Goal: Task Accomplishment & Management: Manage account settings

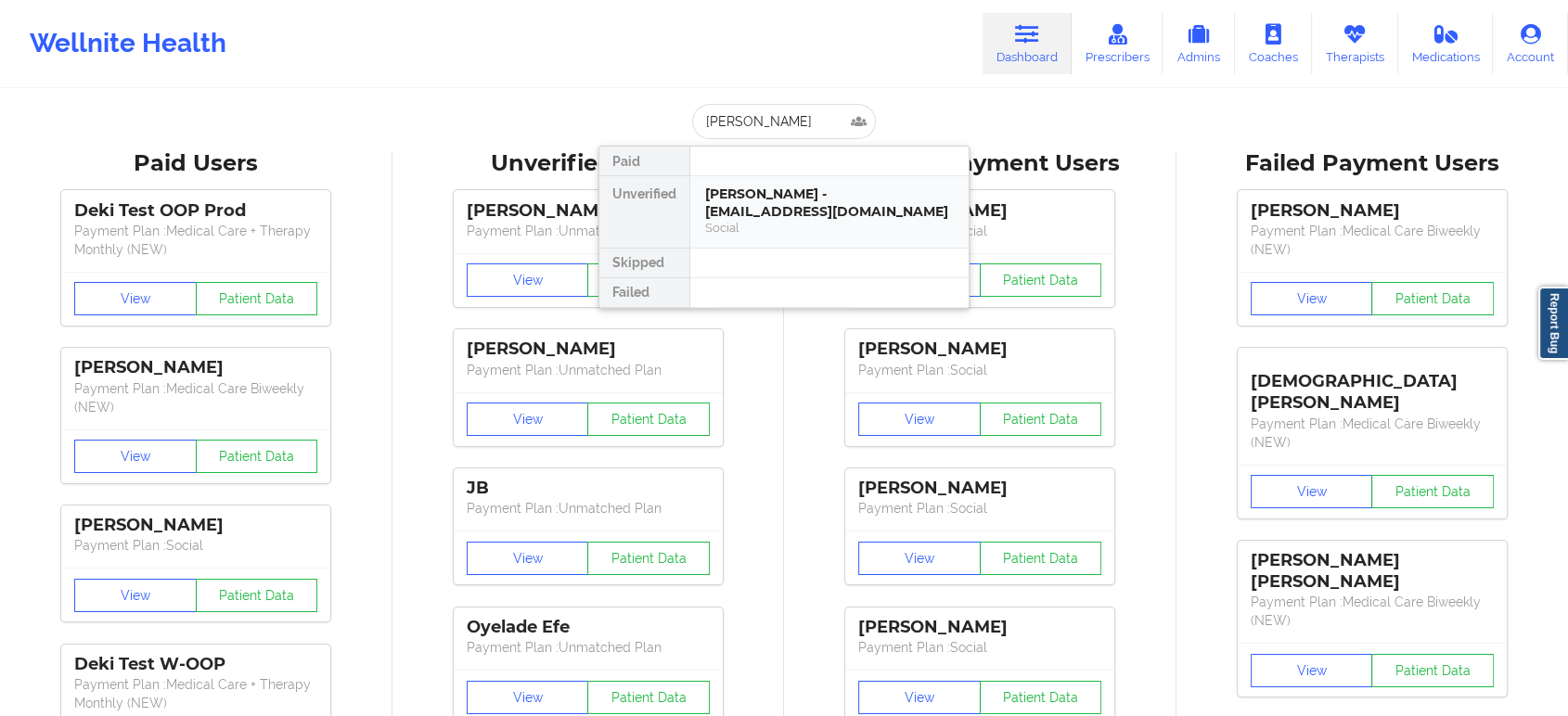
click at [783, 213] on div "DANIELA SANTOS - daniela6560@gmail.com" at bounding box center [829, 202] width 248 height 35
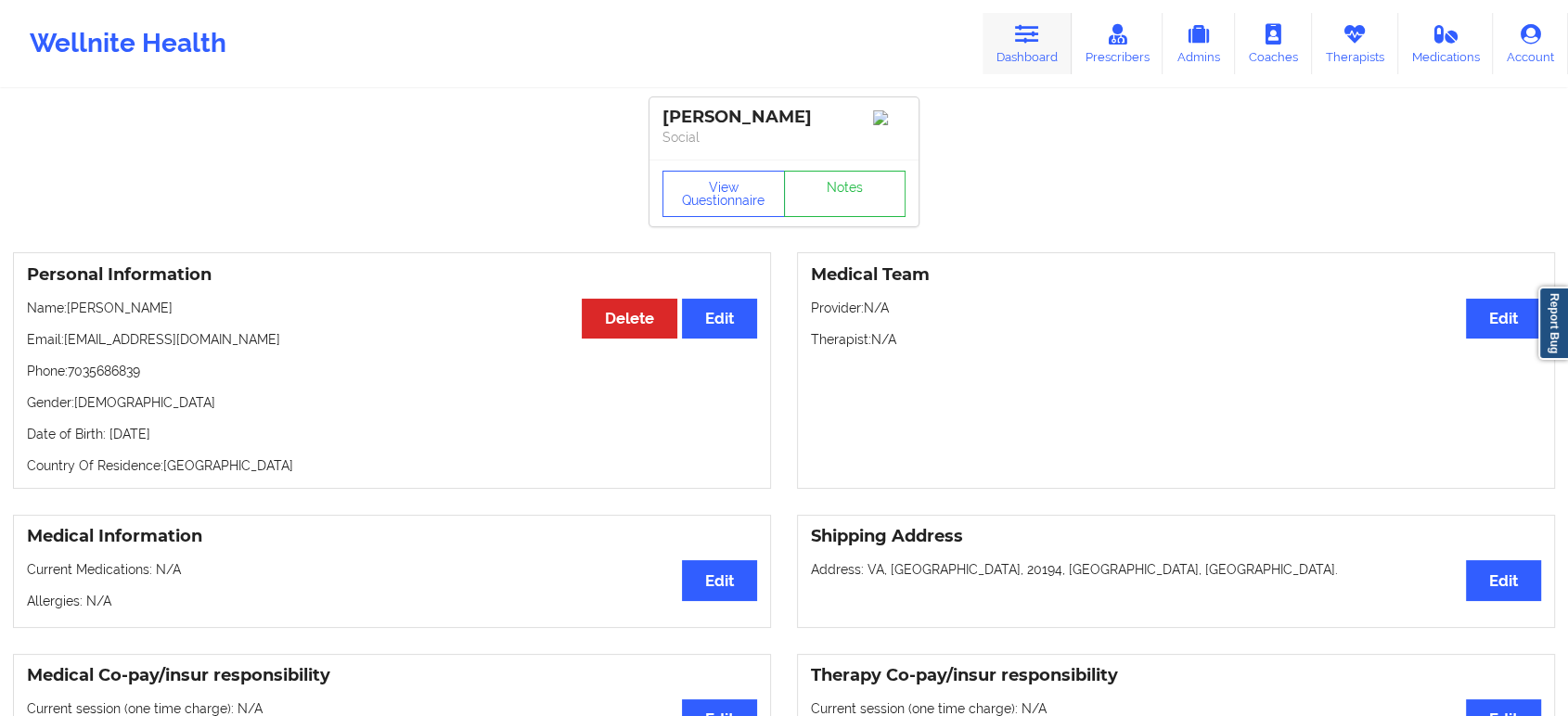
click at [1031, 11] on div "Wellnite Health Dashboard Prescribers Admins Coaches Therapists Medications Acc…" at bounding box center [784, 43] width 1568 height 74
click at [1027, 41] on icon at bounding box center [1027, 35] width 24 height 21
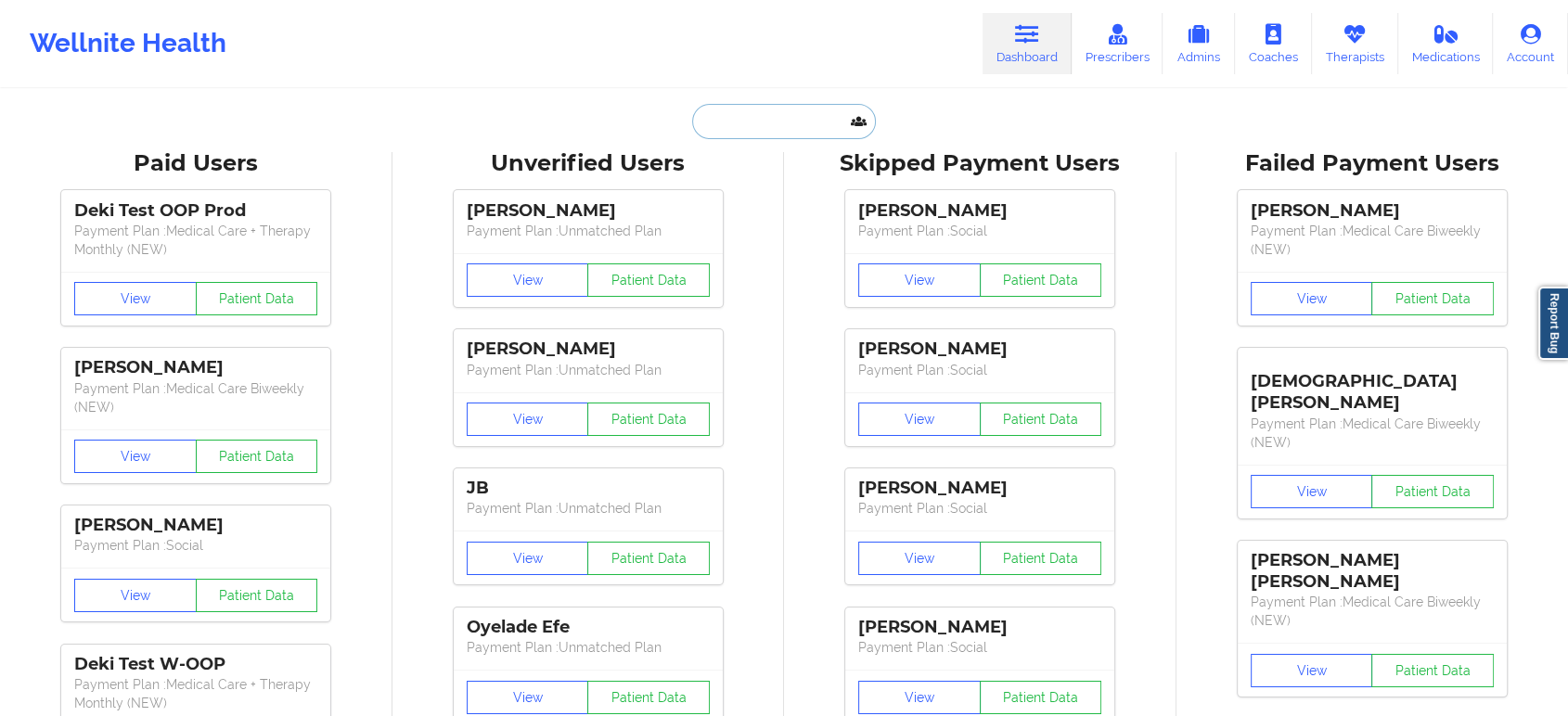
click at [799, 126] on input "text" at bounding box center [783, 121] width 183 height 35
paste input "Krista Alsobrooks"
type input "Krista Alsobrooks"
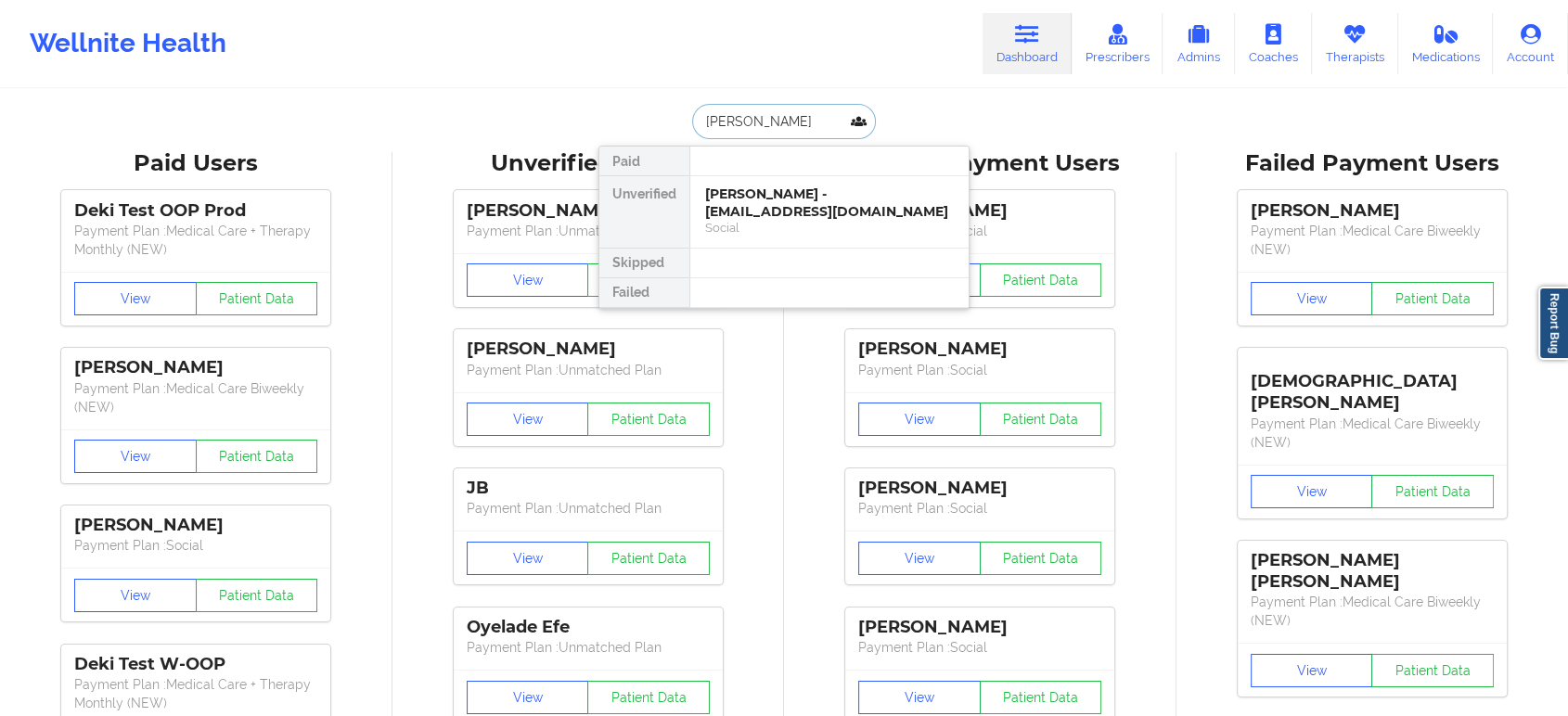
click at [793, 198] on div "Krista Alsobrooks - krilalso@yahoo.com" at bounding box center [829, 202] width 248 height 35
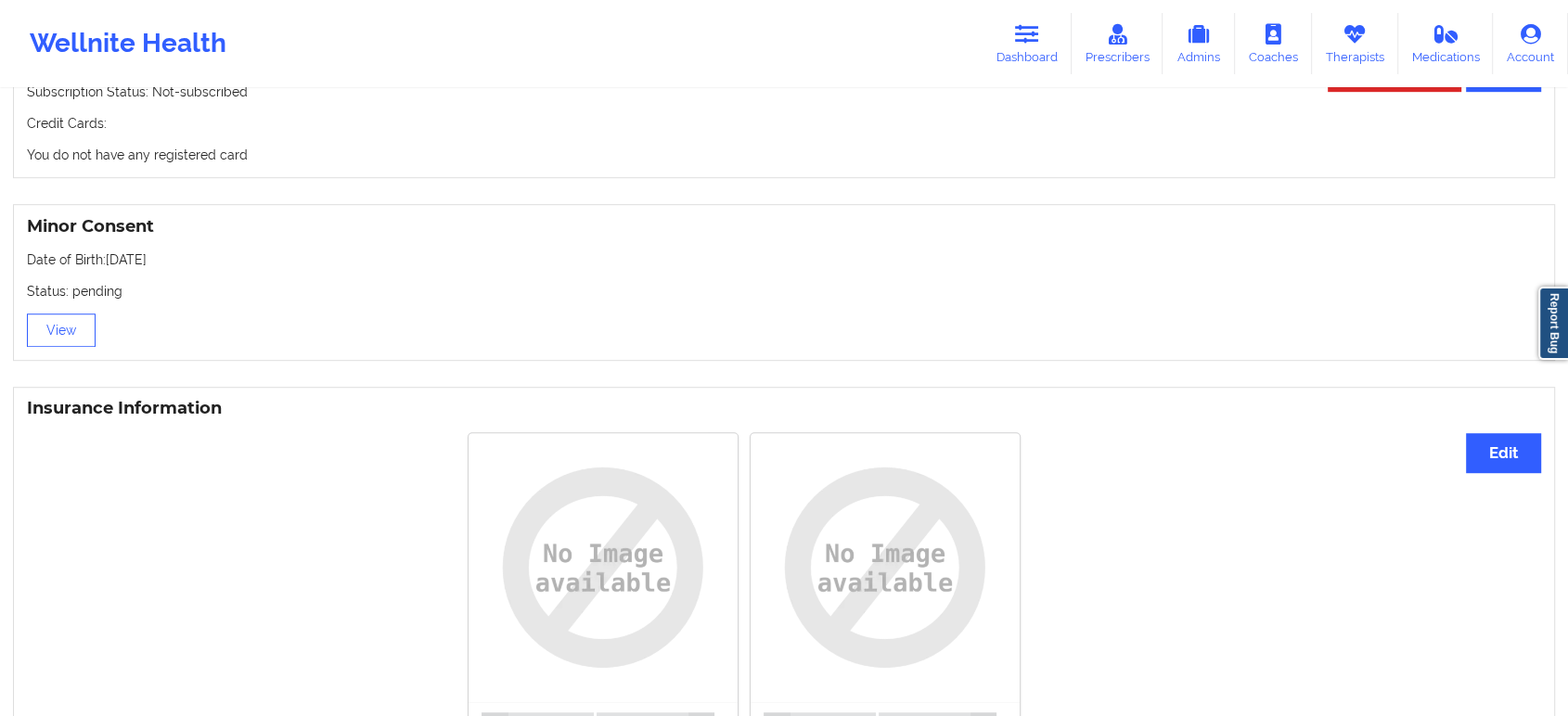
scroll to position [1162, 0]
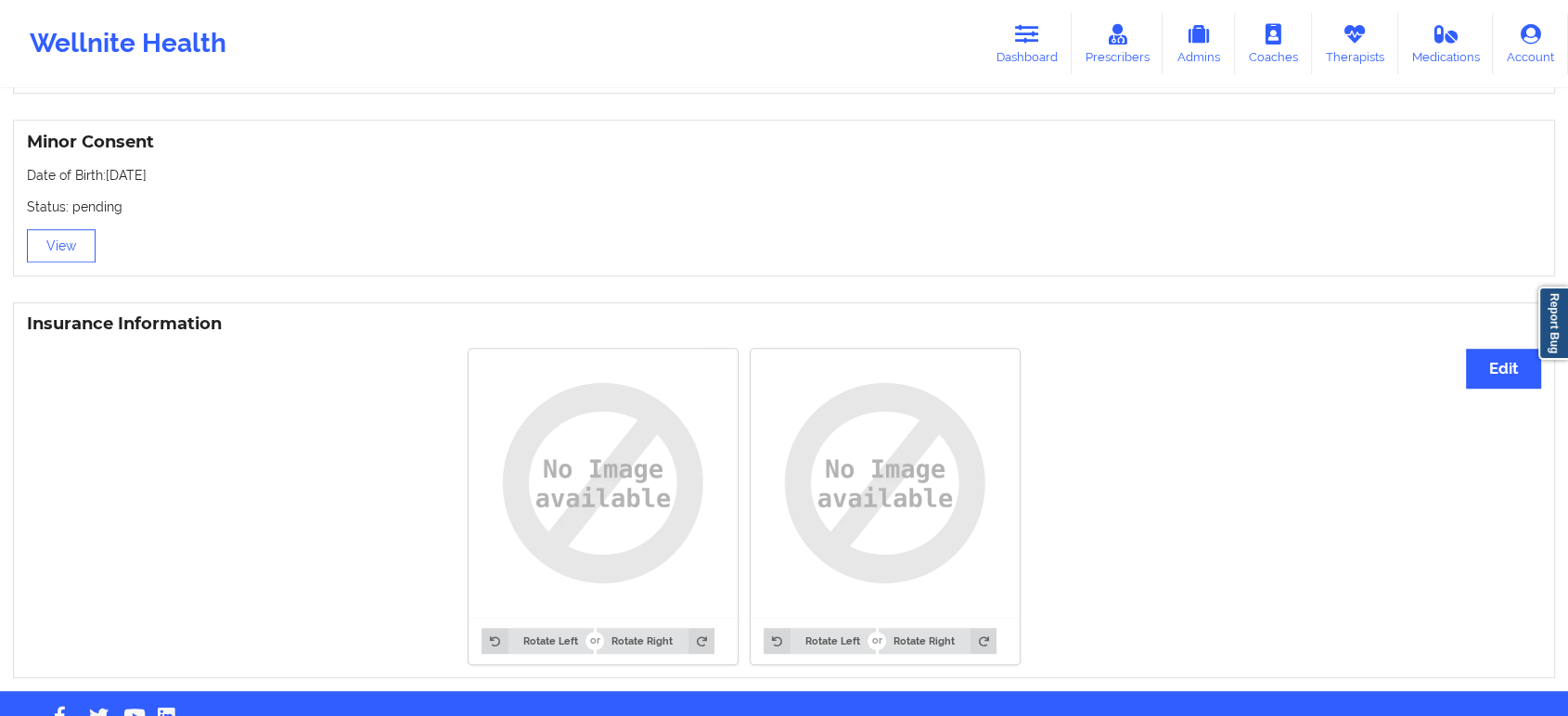
drag, startPoint x: 440, startPoint y: 459, endPoint x: 488, endPoint y: 185, distance: 278.2
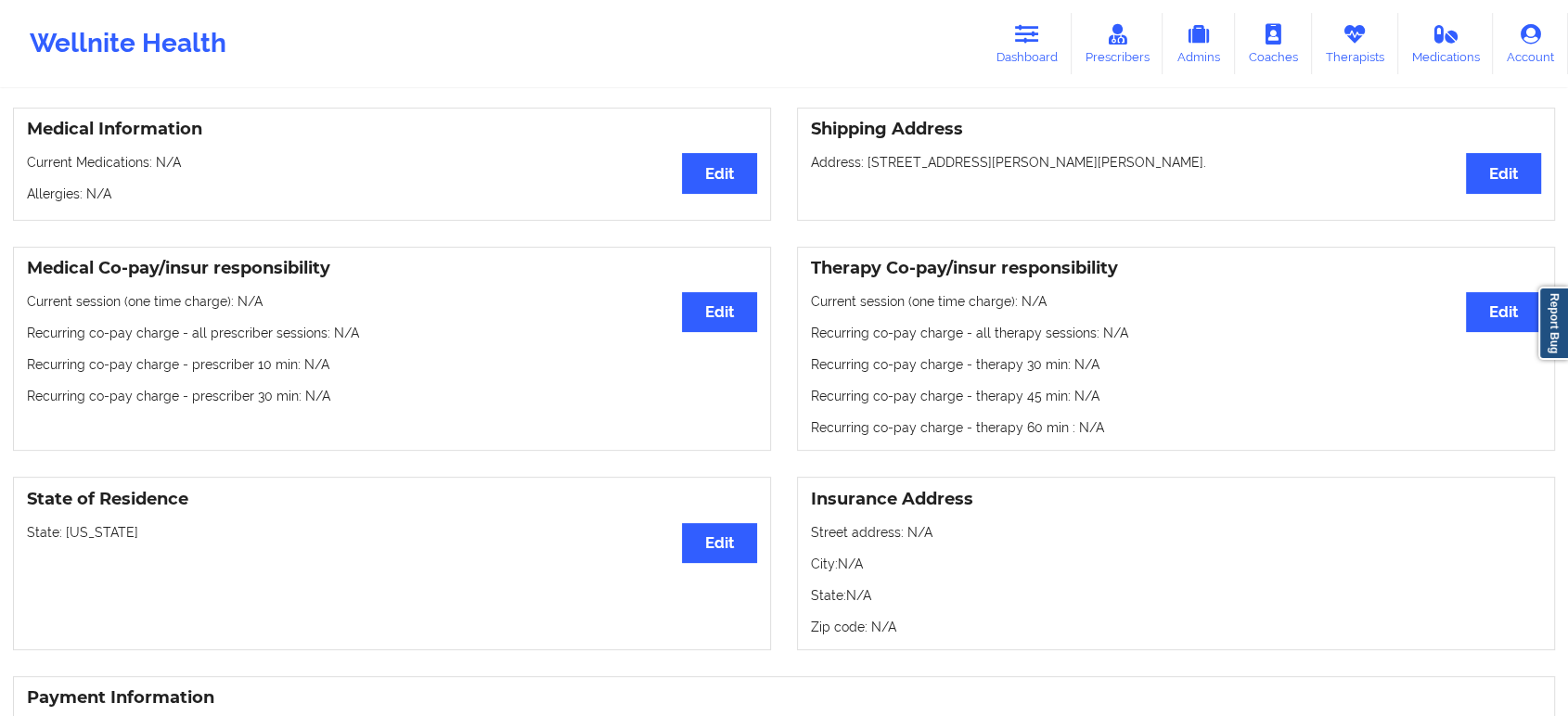
scroll to position [412, 0]
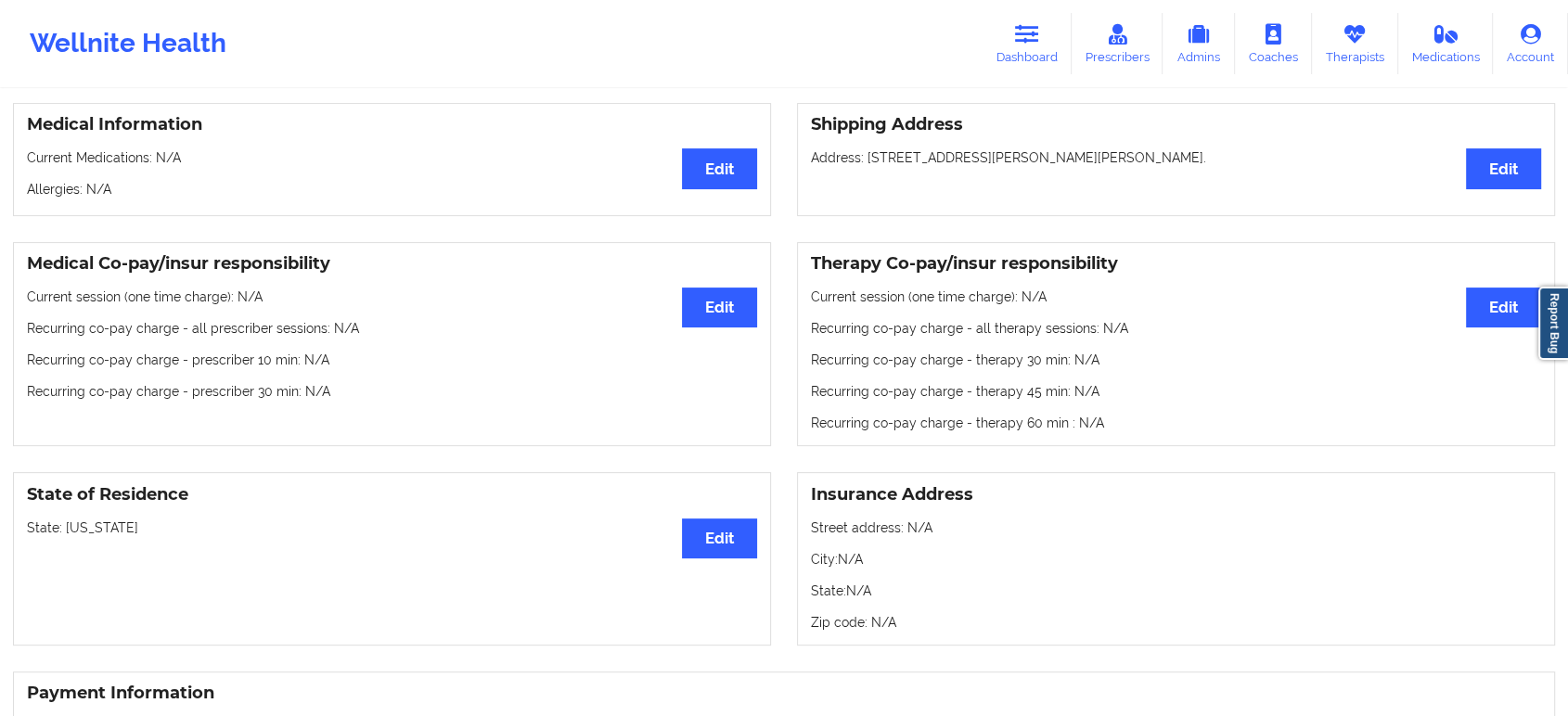
click at [105, 532] on p "State: Tennessee" at bounding box center [392, 528] width 730 height 19
copy p "Tennessee"
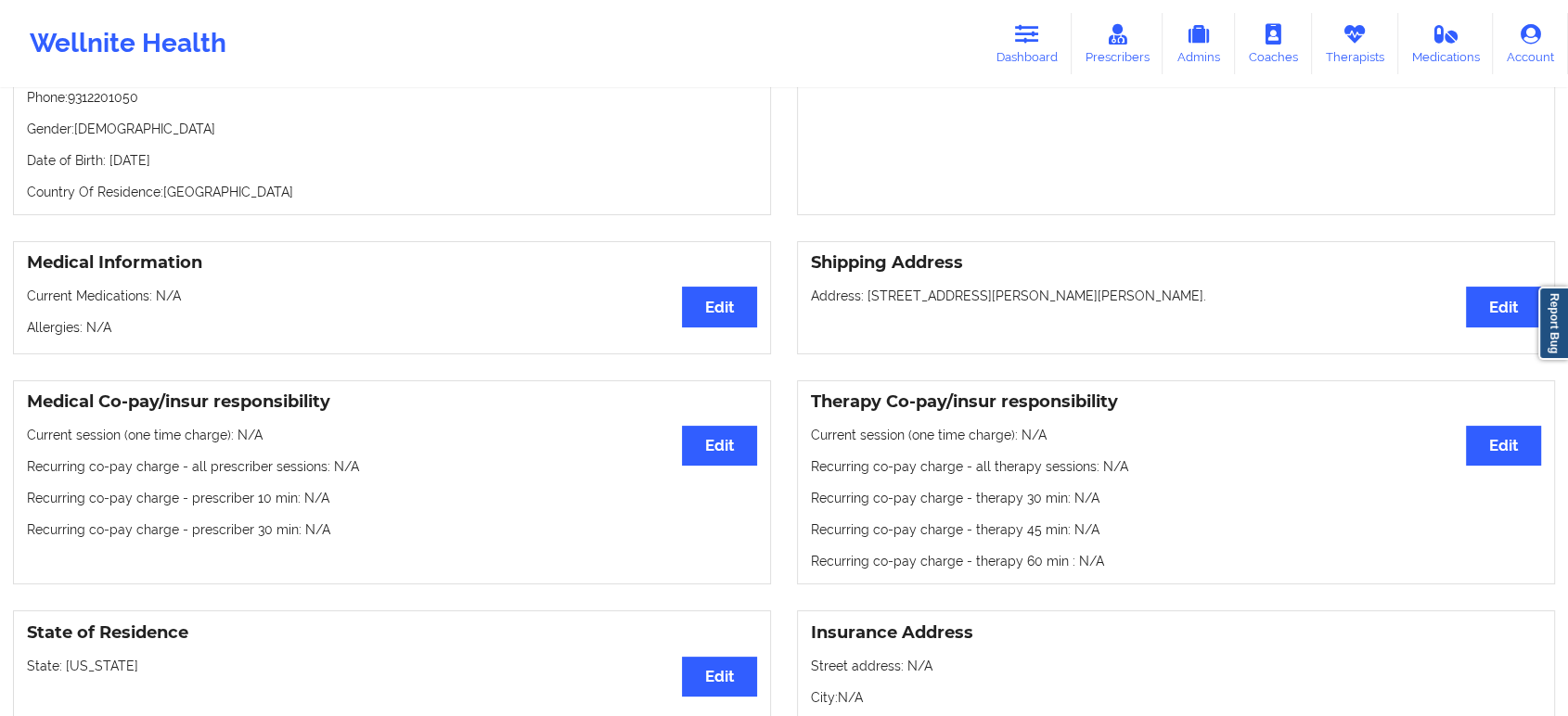
scroll to position [0, 0]
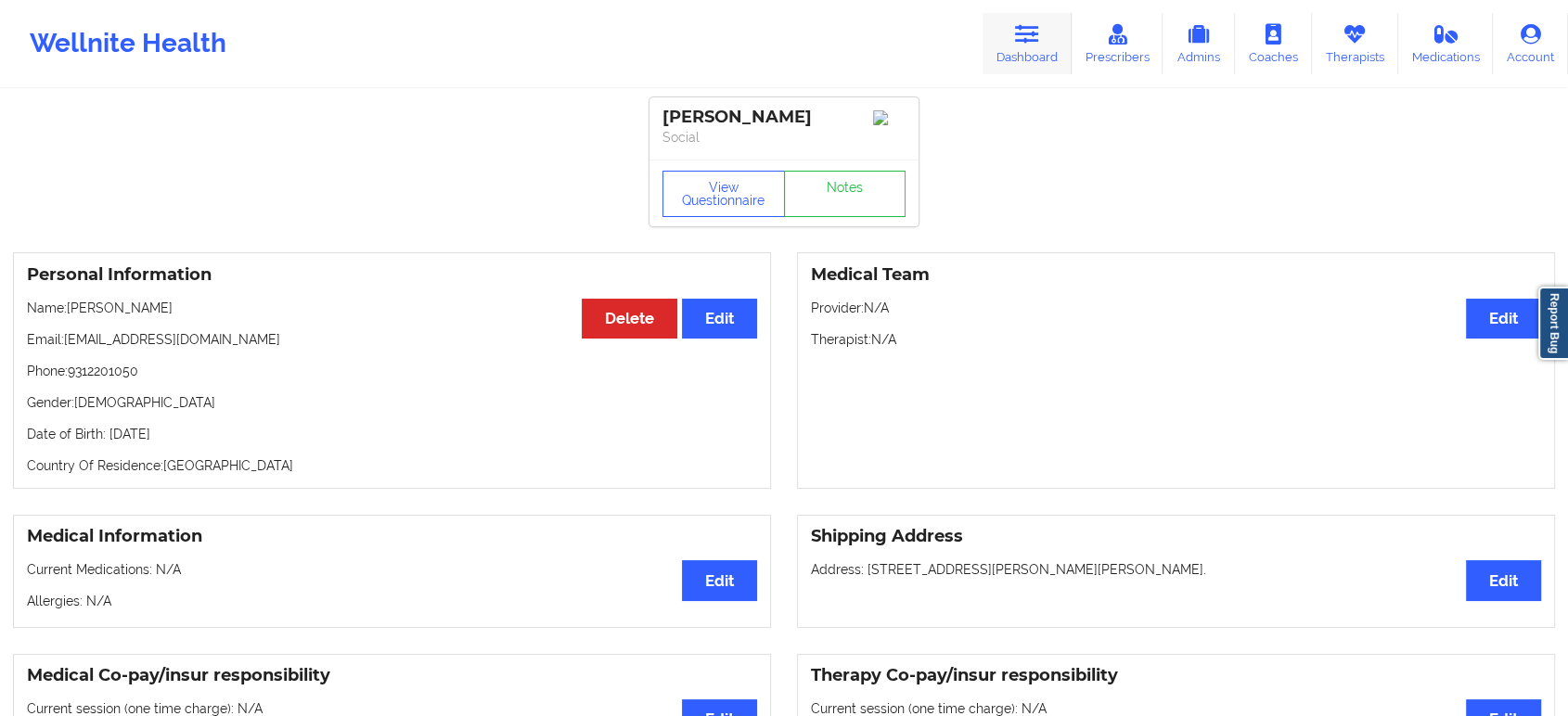
click at [1055, 35] on link "Dashboard" at bounding box center [1027, 43] width 89 height 61
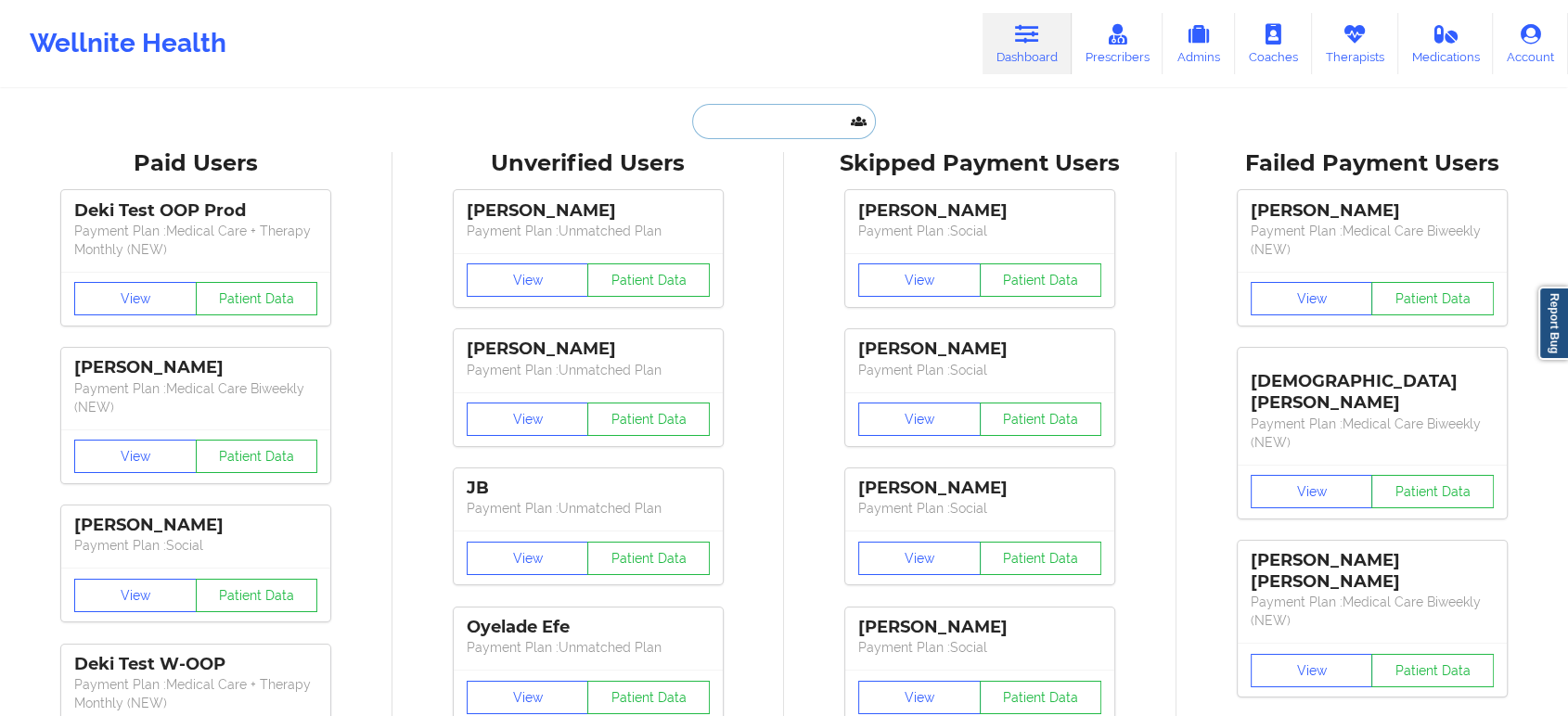
click at [779, 117] on input "text" at bounding box center [783, 121] width 183 height 35
paste input "Hilari Sautbine"
type input "Hilari Sautbine"
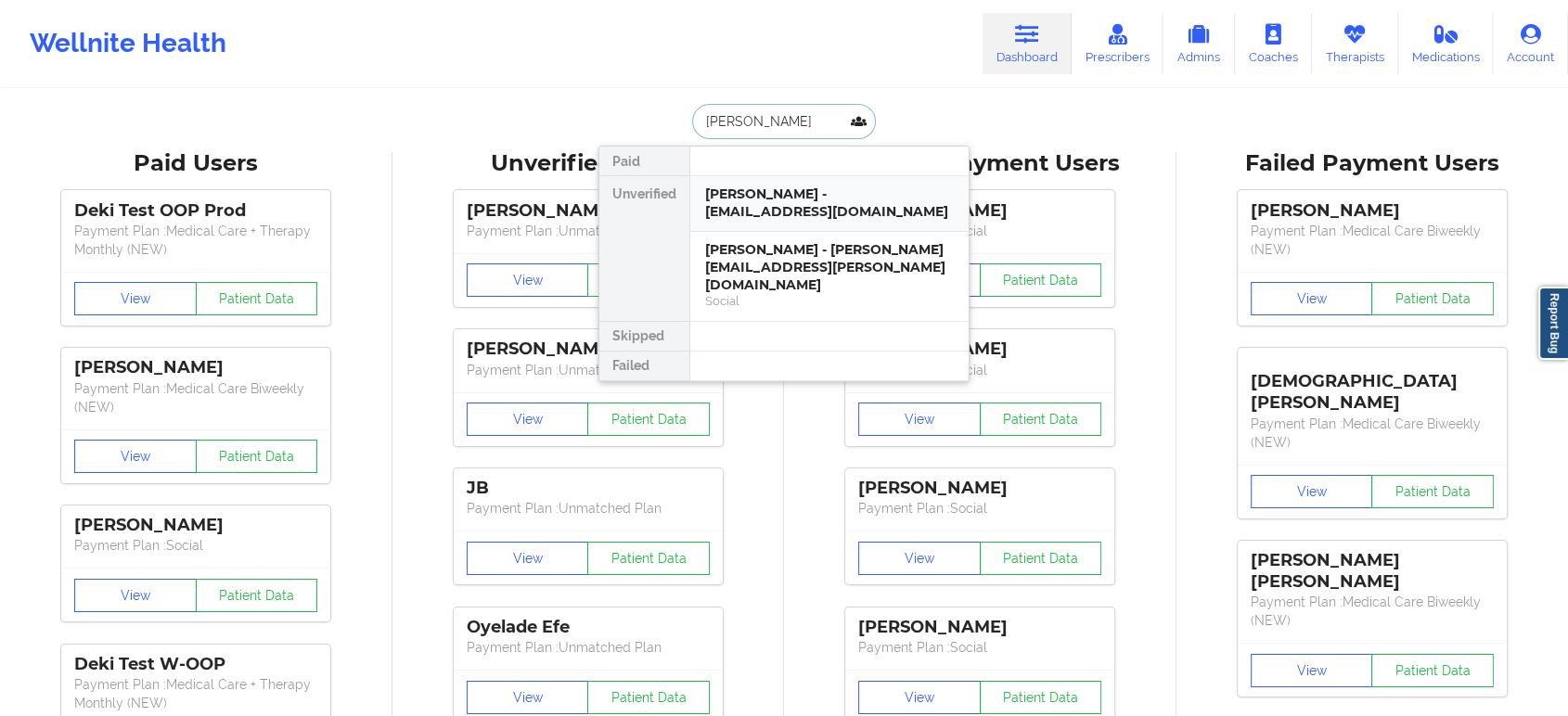
click at [813, 202] on div "Hilari Sautbine - kq959hc56v@privaterelay.appleid.com" at bounding box center [829, 202] width 248 height 35
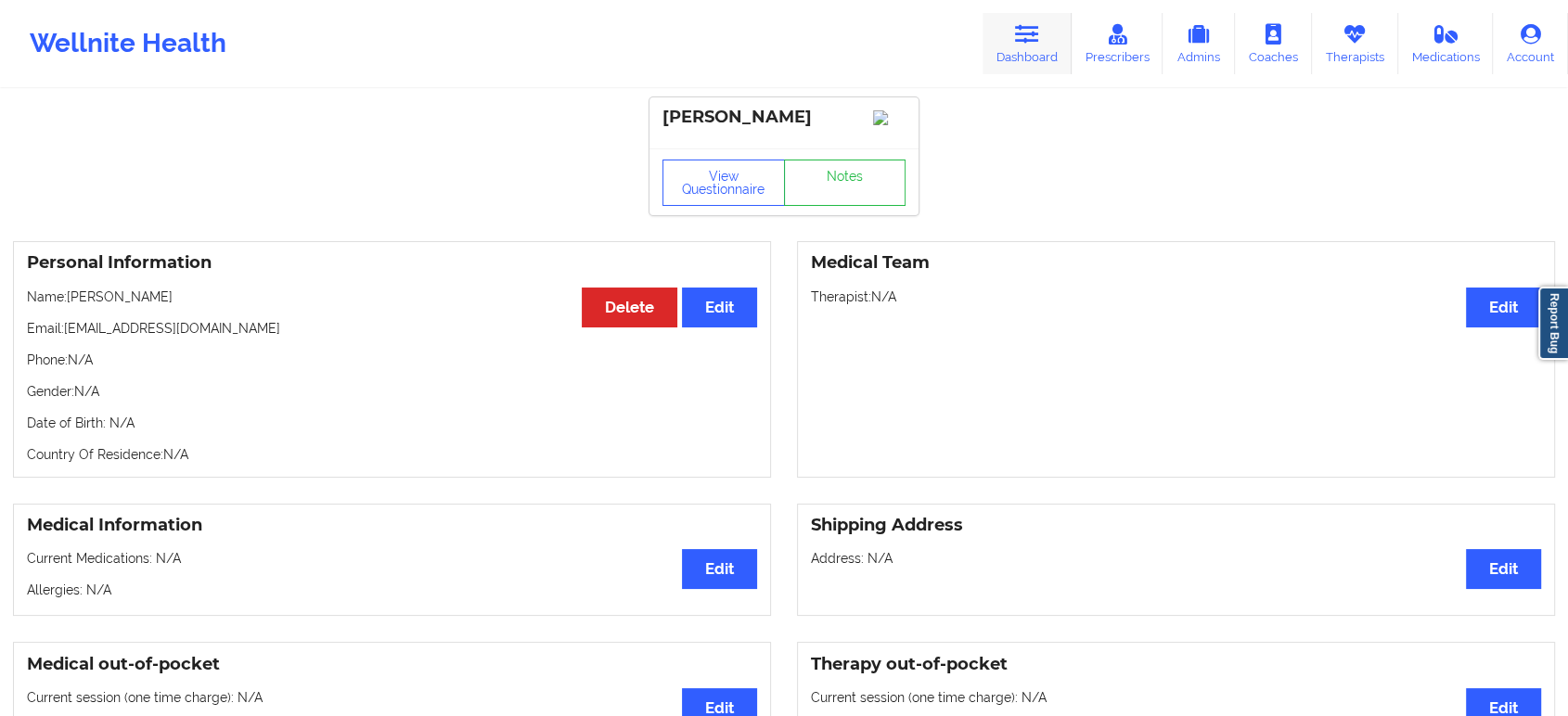
click at [1034, 36] on icon at bounding box center [1027, 35] width 24 height 21
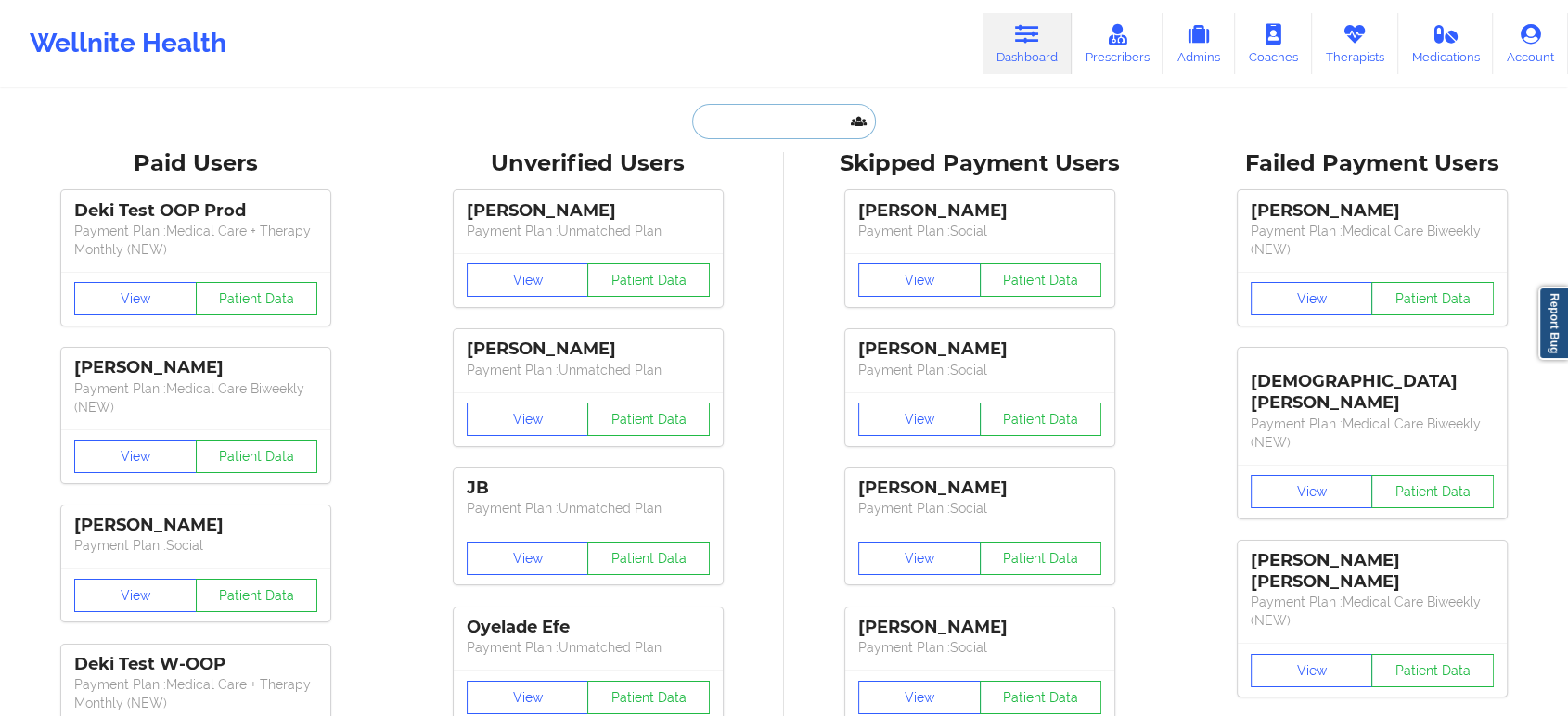
click at [787, 115] on input "text" at bounding box center [783, 121] width 183 height 35
paste input "Hilari Sautbine"
type input "Hilari Sautbine"
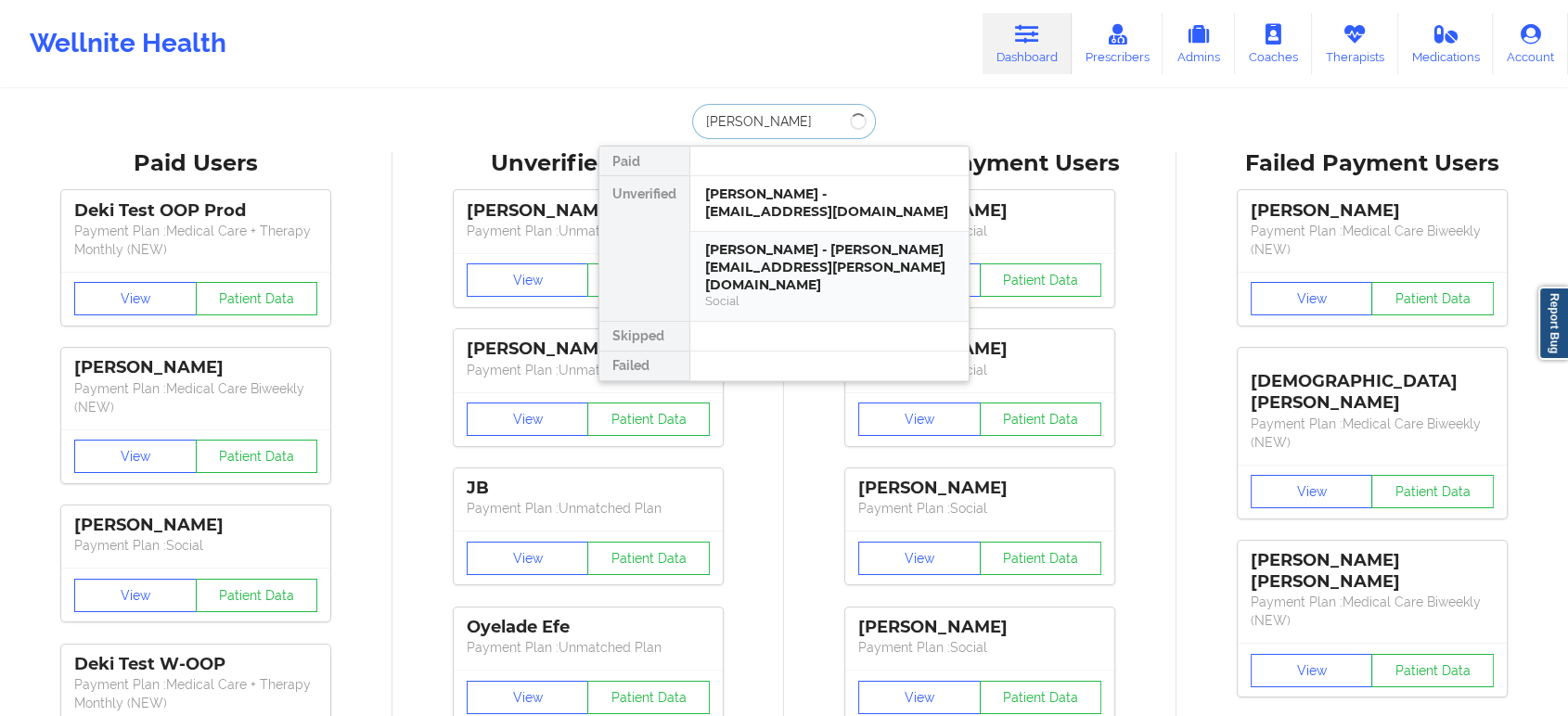
click at [796, 253] on div "Hilari Sautbine - hilari.sautbine@gmail.com" at bounding box center [829, 267] width 248 height 52
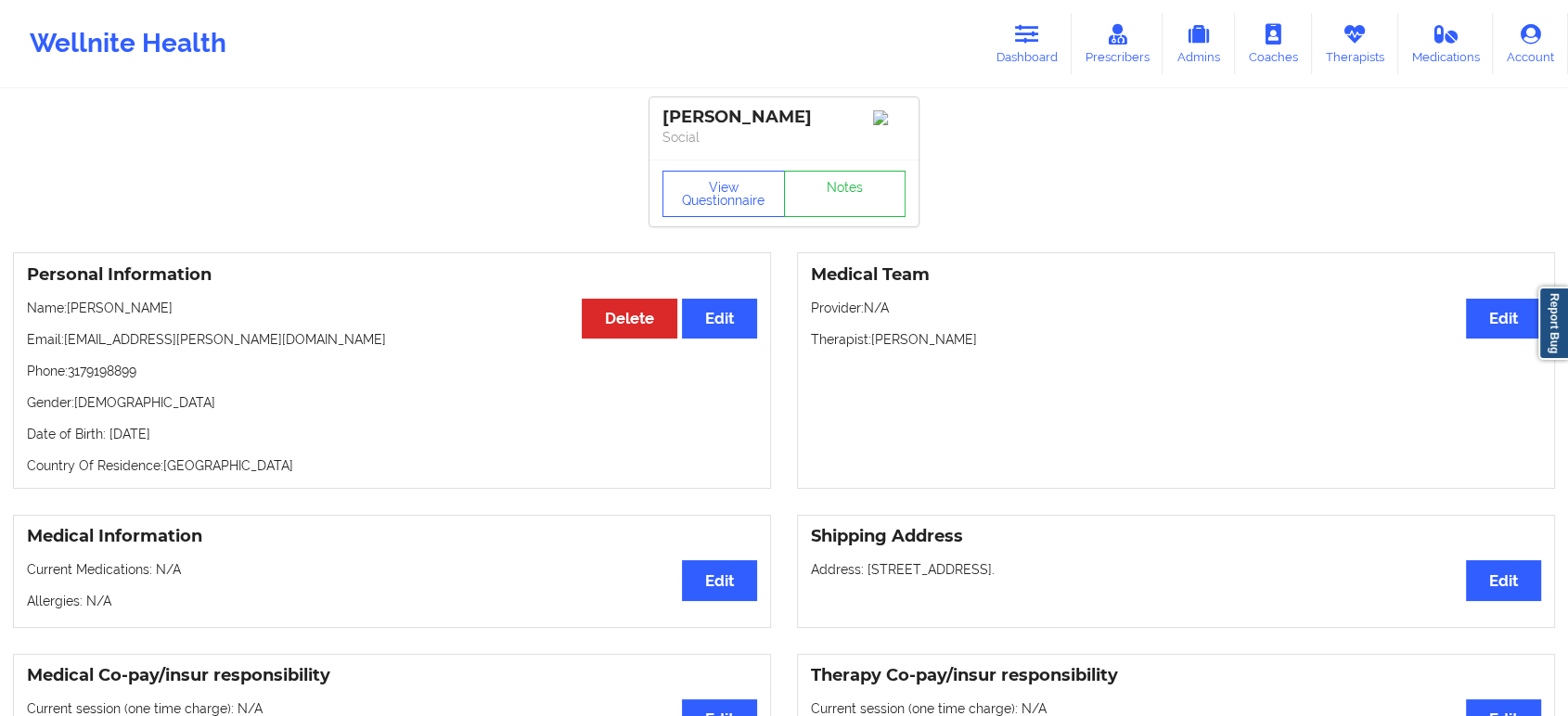
click at [235, 440] on p "Date of Birth: 26th of June 1978" at bounding box center [392, 434] width 730 height 19
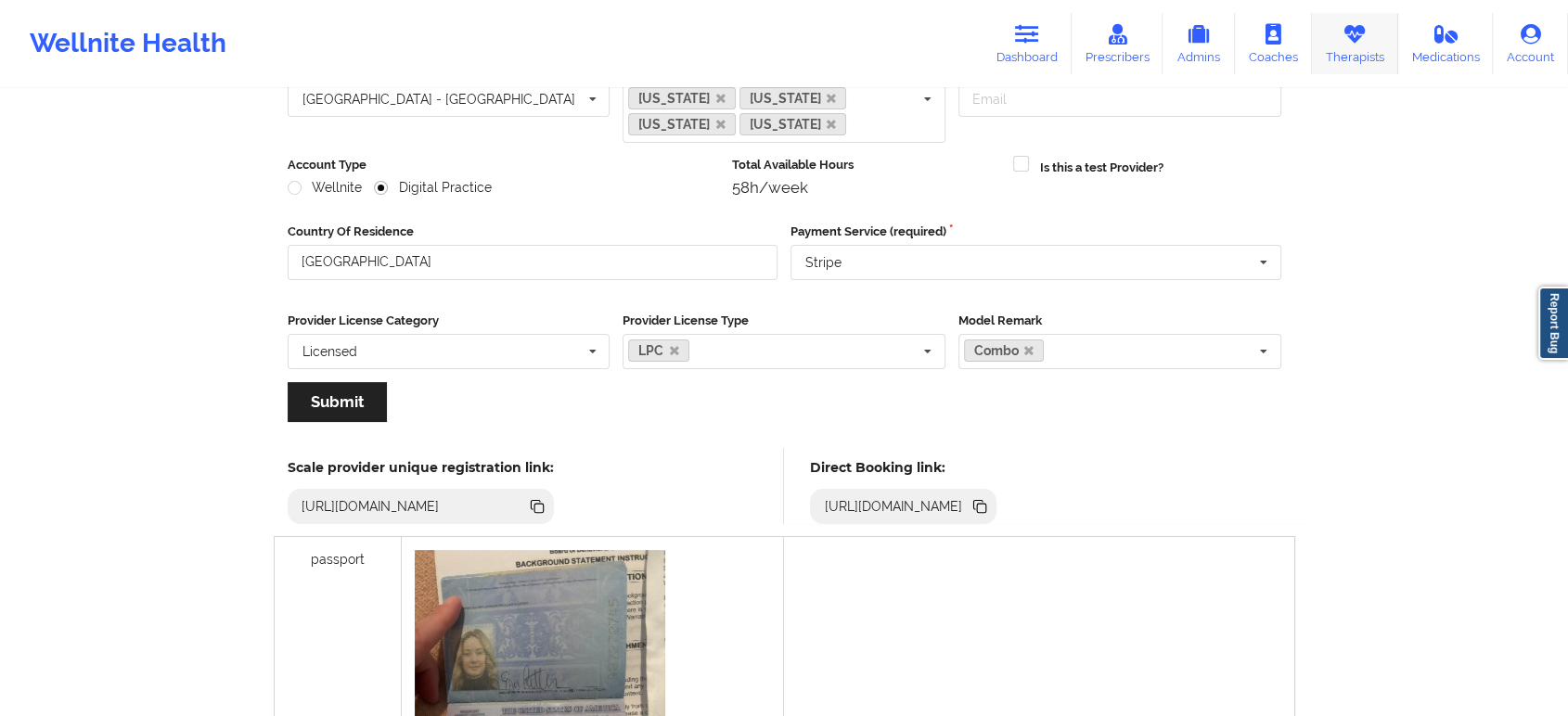
click at [1373, 54] on link "Therapists" at bounding box center [1355, 43] width 86 height 61
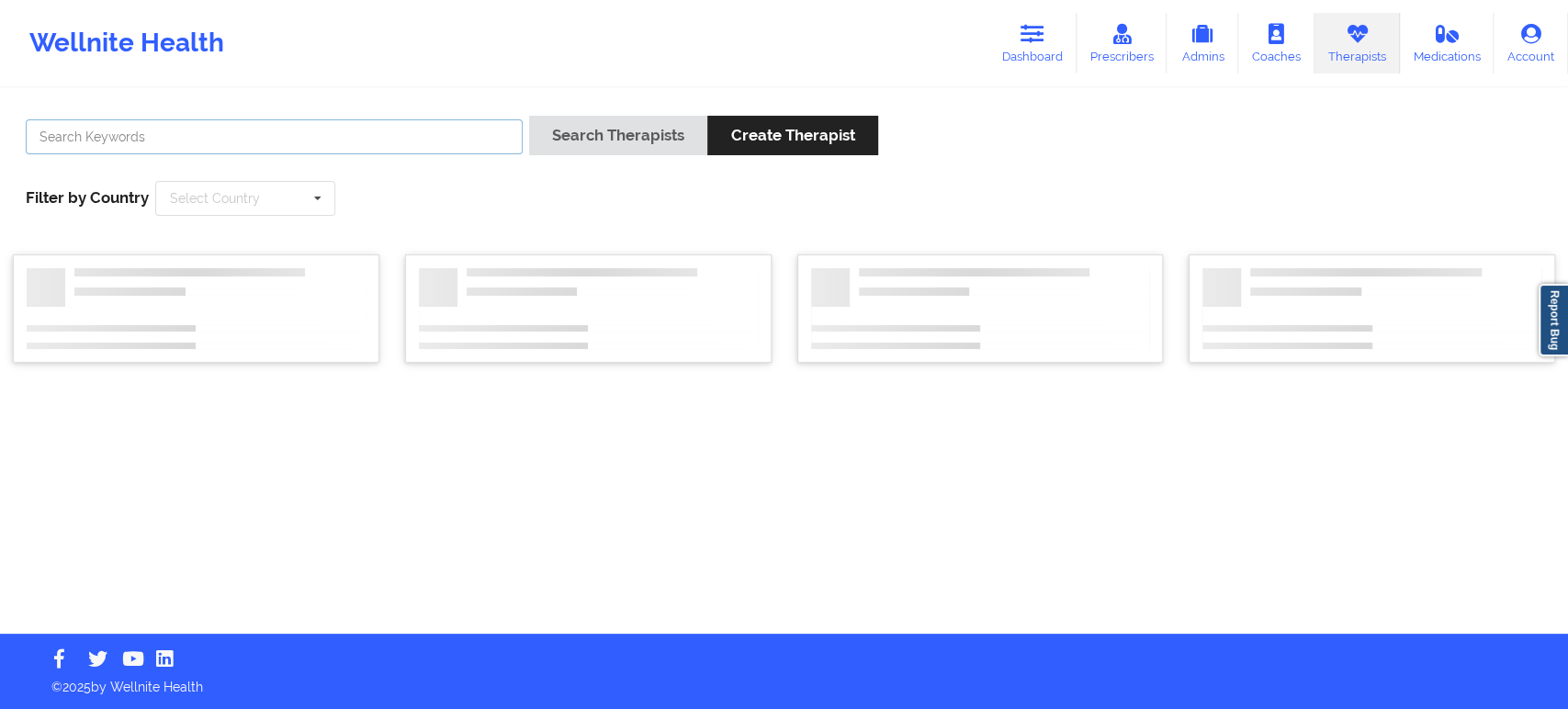
click at [256, 134] on input "text" at bounding box center [275, 136] width 497 height 34
paste input "Ian Rivera"
type input "Ian Rivera"
click at [596, 137] on button "Search Therapists" at bounding box center [617, 135] width 178 height 39
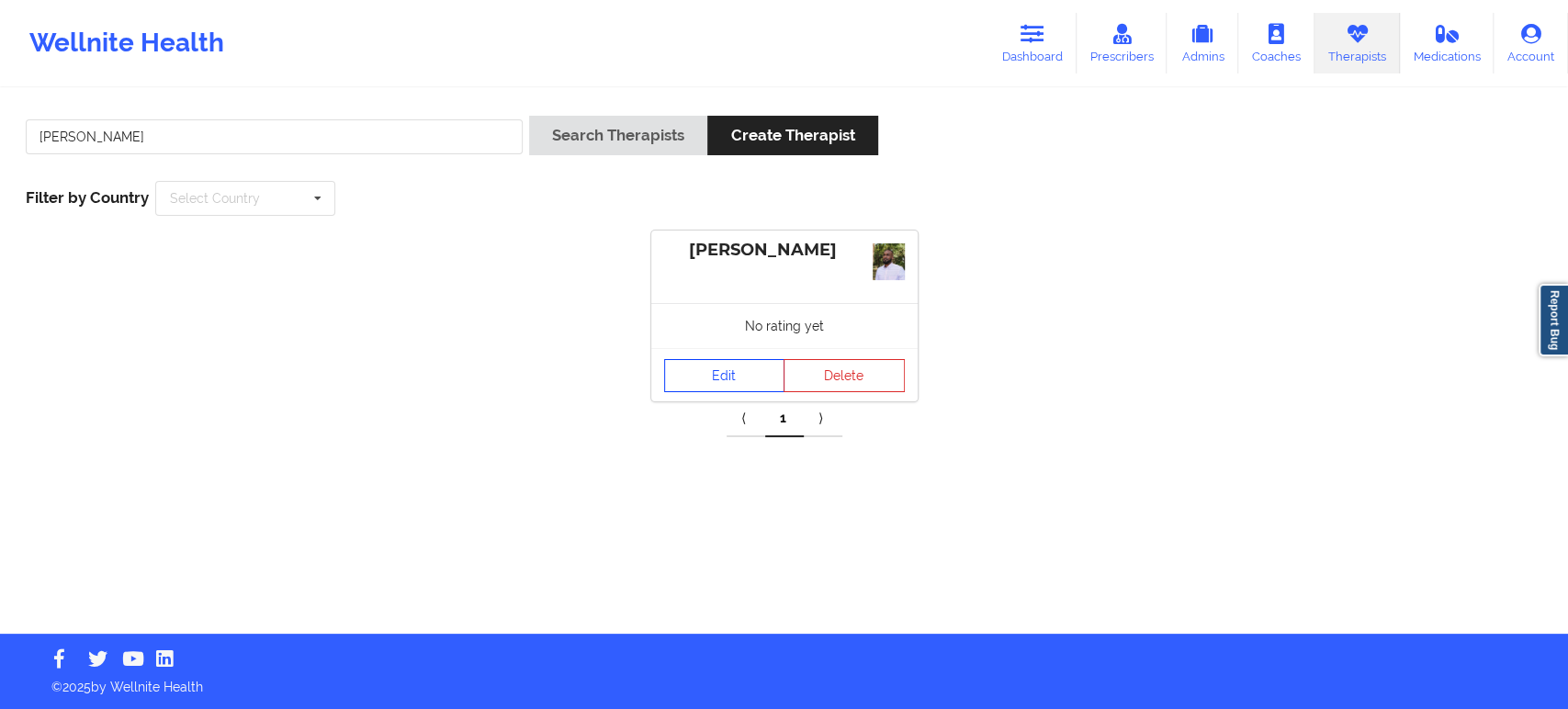
click at [716, 383] on link "Edit" at bounding box center [724, 376] width 121 height 33
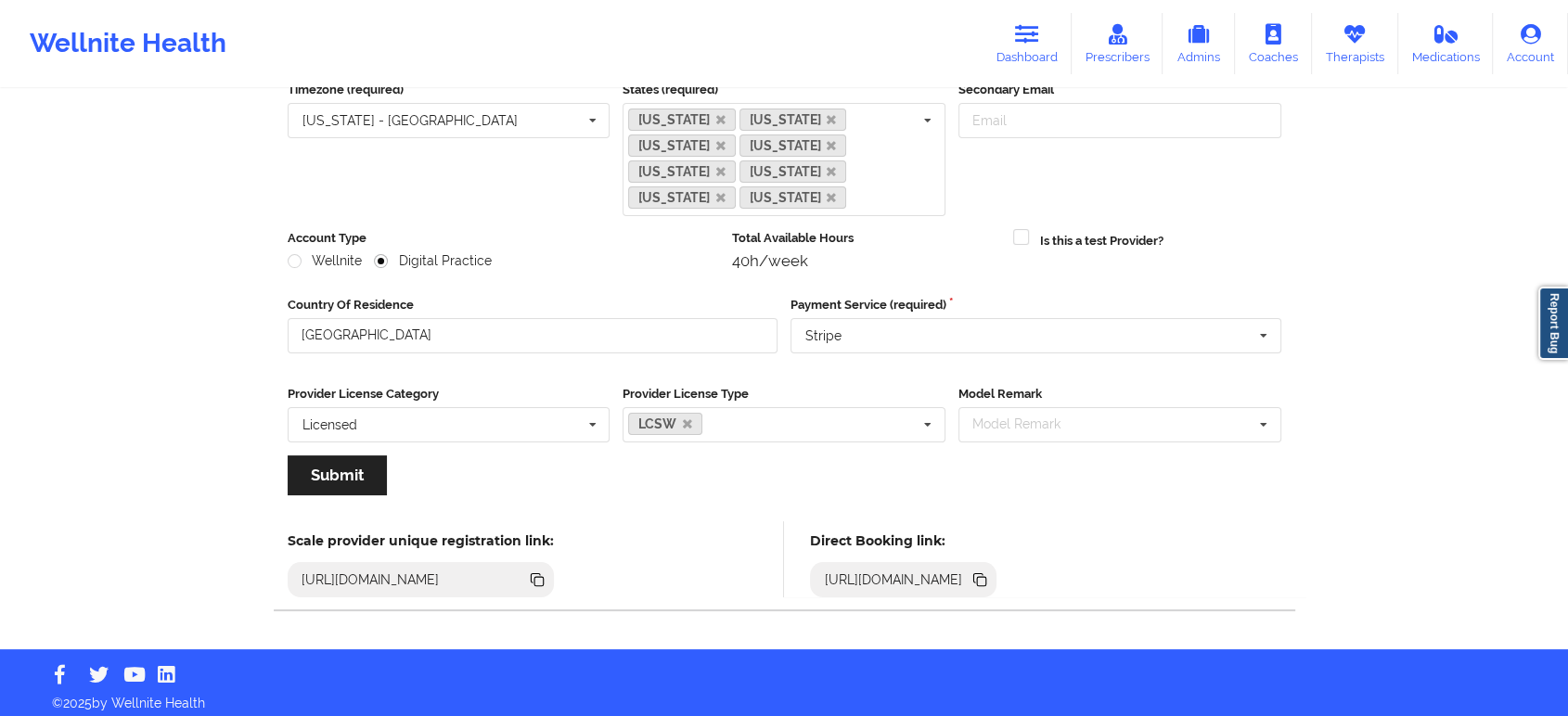
scroll to position [192, 0]
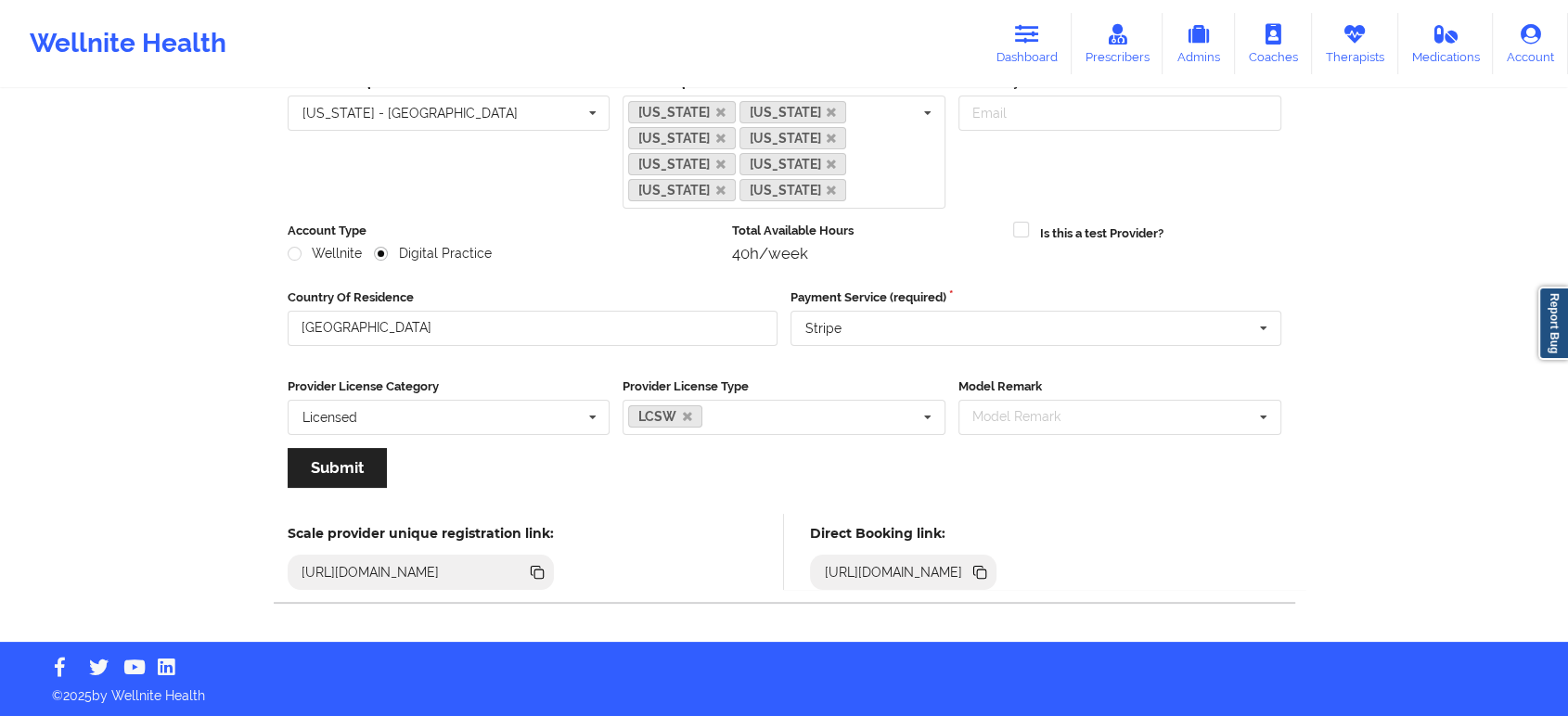
click at [986, 571] on icon at bounding box center [981, 574] width 9 height 9
click at [1364, 46] on link "Therapists" at bounding box center [1355, 43] width 86 height 61
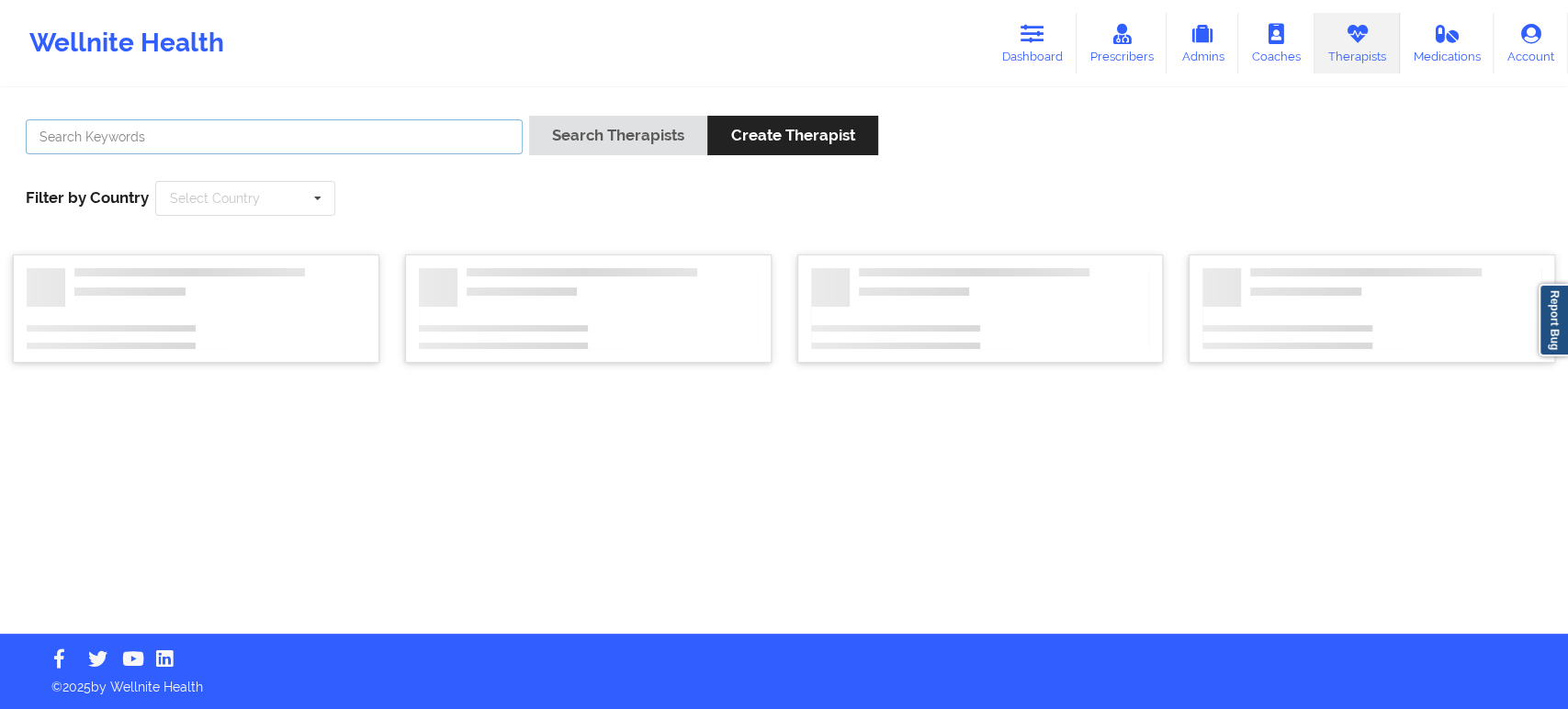
click at [486, 147] on input "text" at bounding box center [275, 136] width 497 height 34
paste input "Zanthresa Hampton"
click at [588, 135] on button "Search Therapists" at bounding box center [617, 135] width 178 height 39
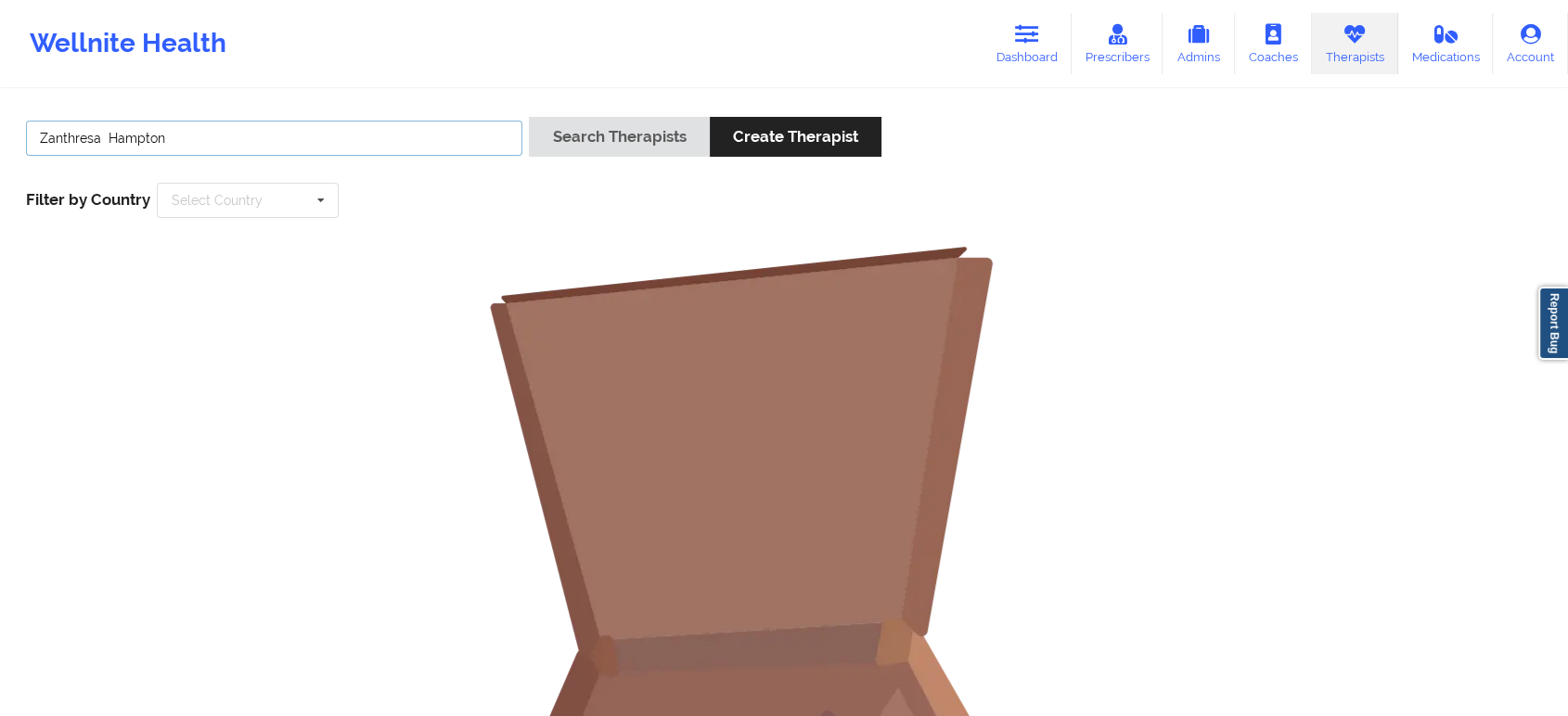
click at [271, 145] on input "Zanthresa Hampton" at bounding box center [274, 137] width 496 height 35
click at [636, 138] on button "Search Therapists" at bounding box center [618, 136] width 180 height 39
click at [398, 111] on div "Zanthresa Hampton Search Therapists Create Therapist Filter by Country Select C…" at bounding box center [784, 167] width 1542 height 127
click at [395, 136] on input "Zanthresa Hampton" at bounding box center [274, 137] width 496 height 35
type input "Zanthresa"
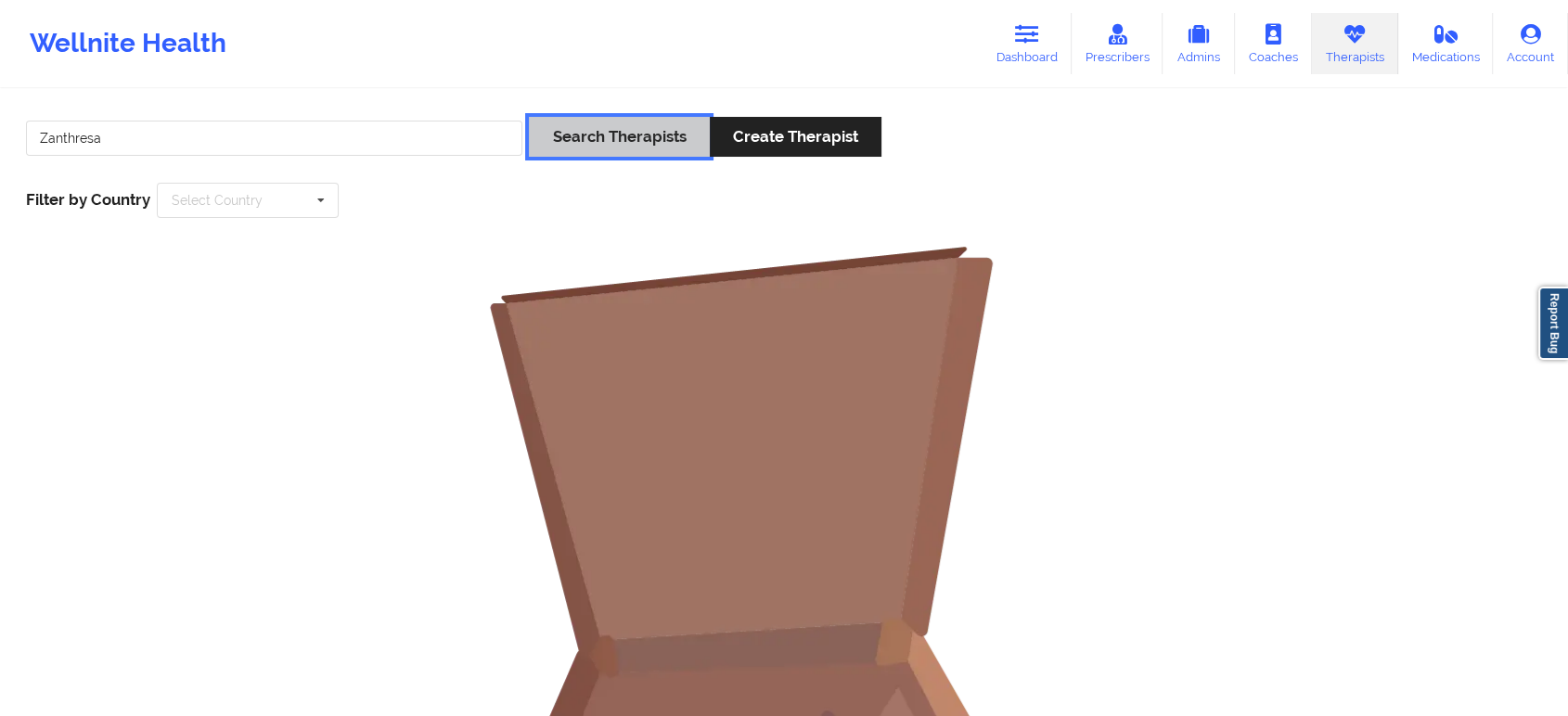
click at [604, 131] on button "Search Therapists" at bounding box center [618, 136] width 180 height 39
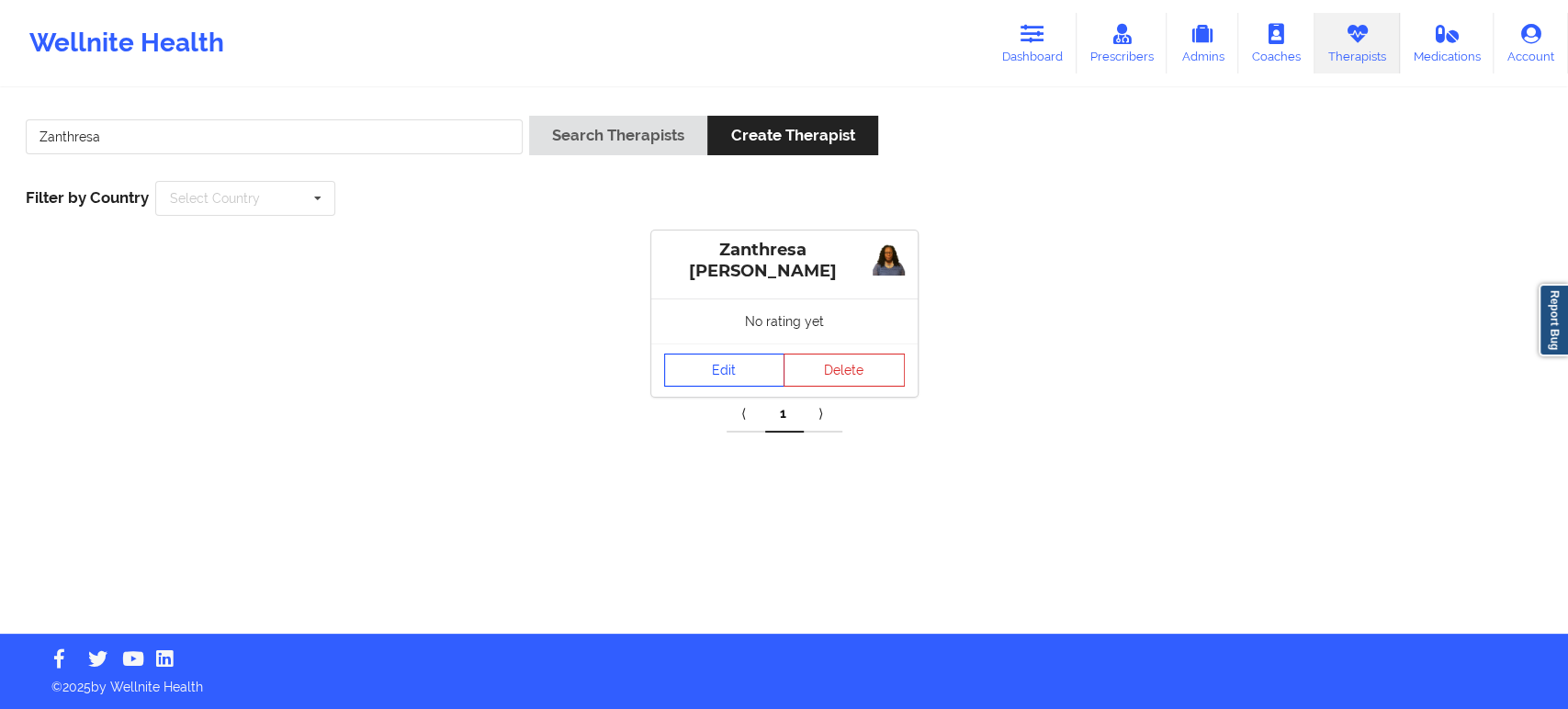
click at [733, 363] on link "Edit" at bounding box center [724, 370] width 121 height 33
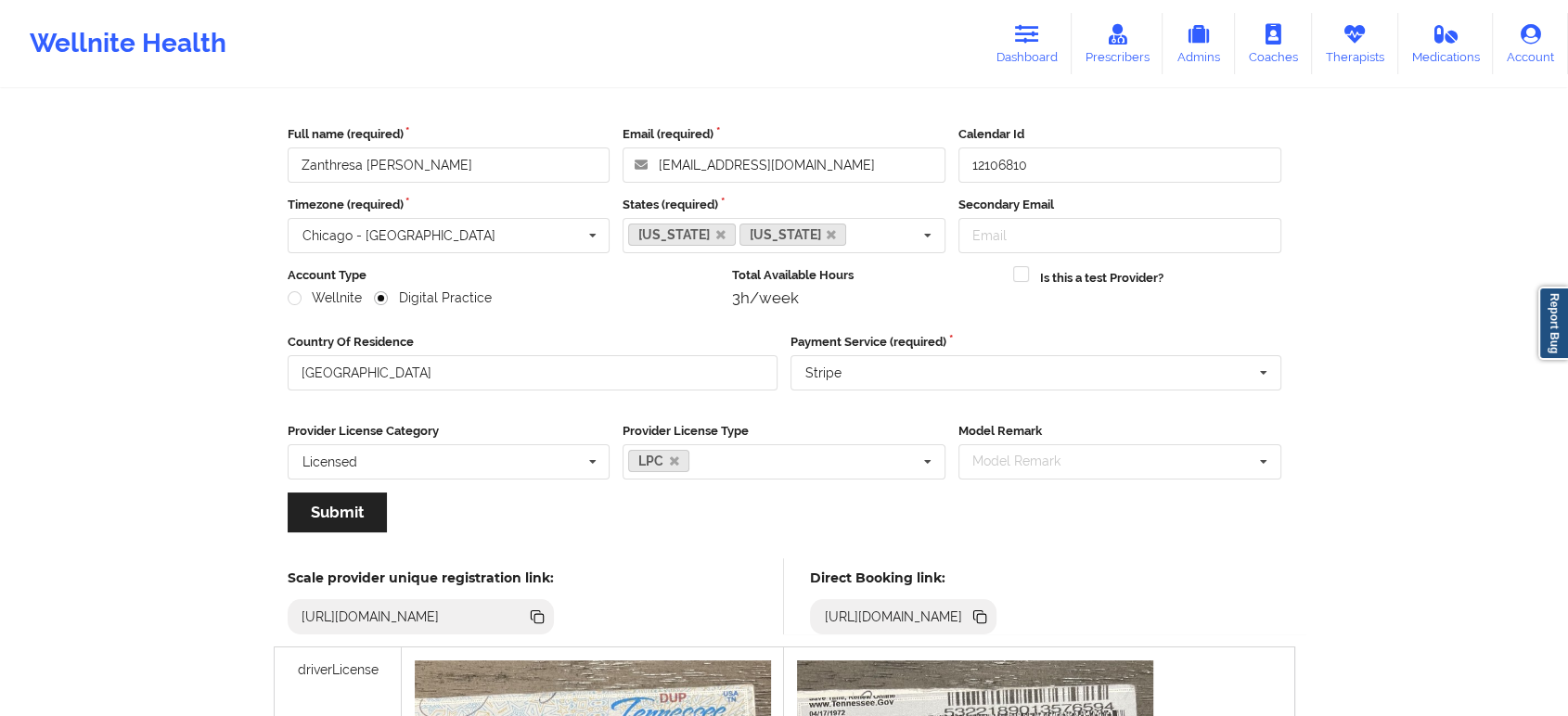
scroll to position [103, 0]
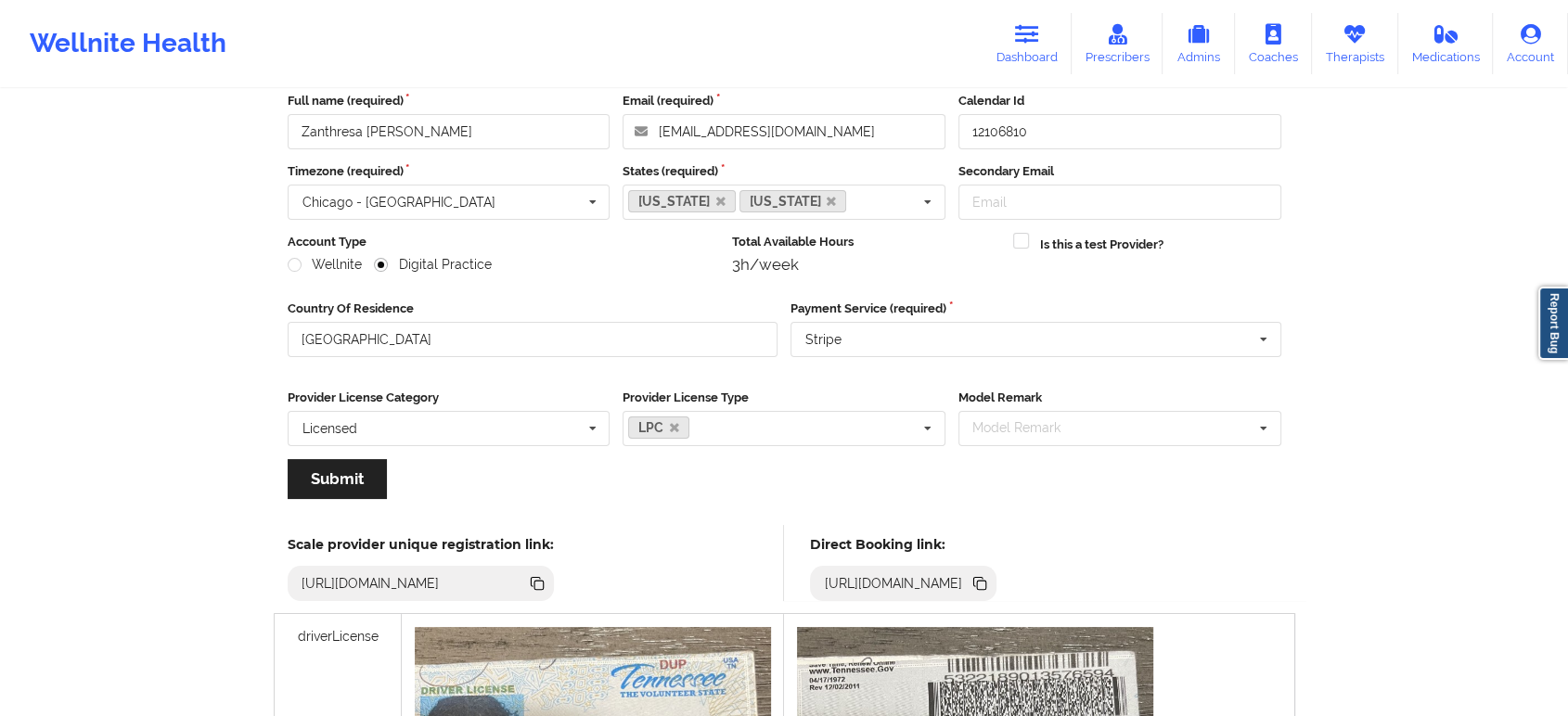
click at [986, 584] on icon at bounding box center [981, 585] width 9 height 9
